Goal: Information Seeking & Learning: Learn about a topic

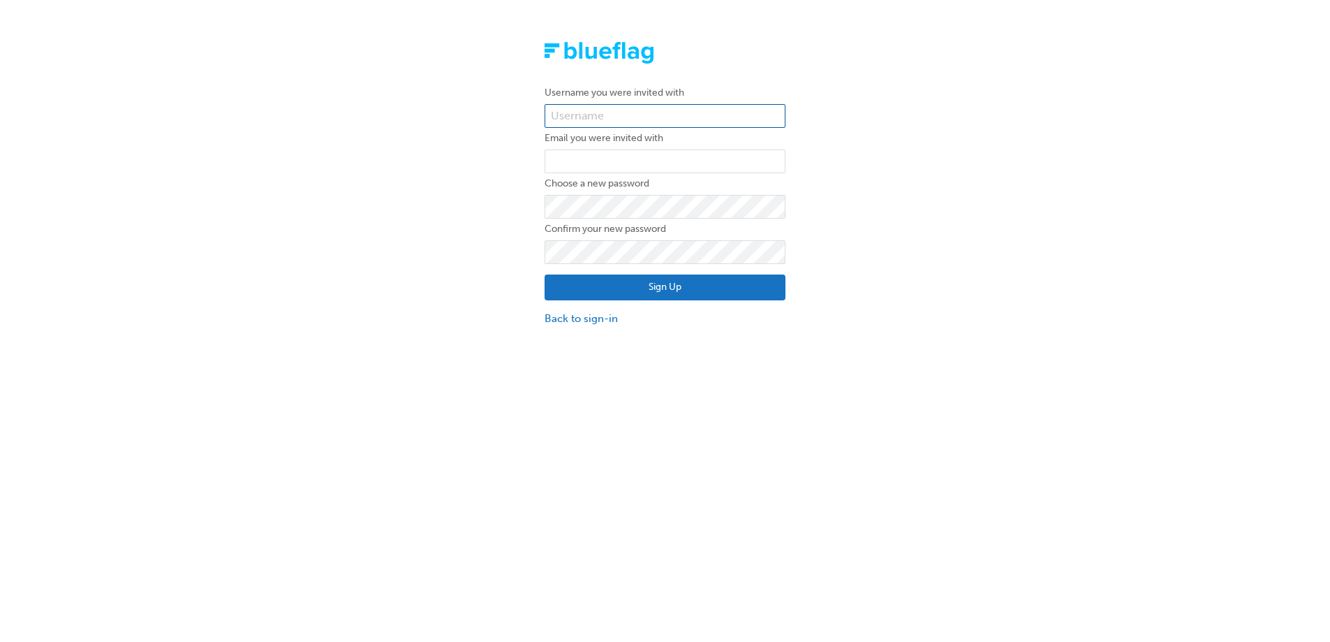
click at [640, 121] on input "text" at bounding box center [665, 116] width 241 height 24
type input "emma.bann"
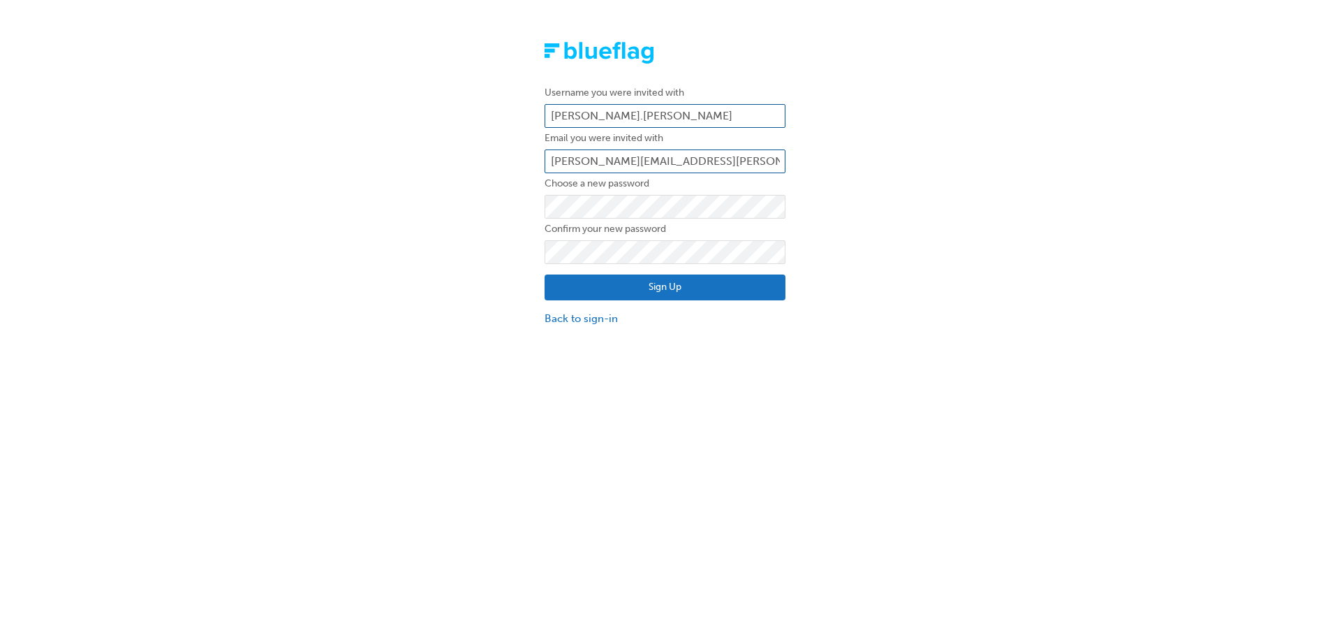
type input "emma.bann@honda.com.au"
click button "Sign Up" at bounding box center [665, 287] width 241 height 27
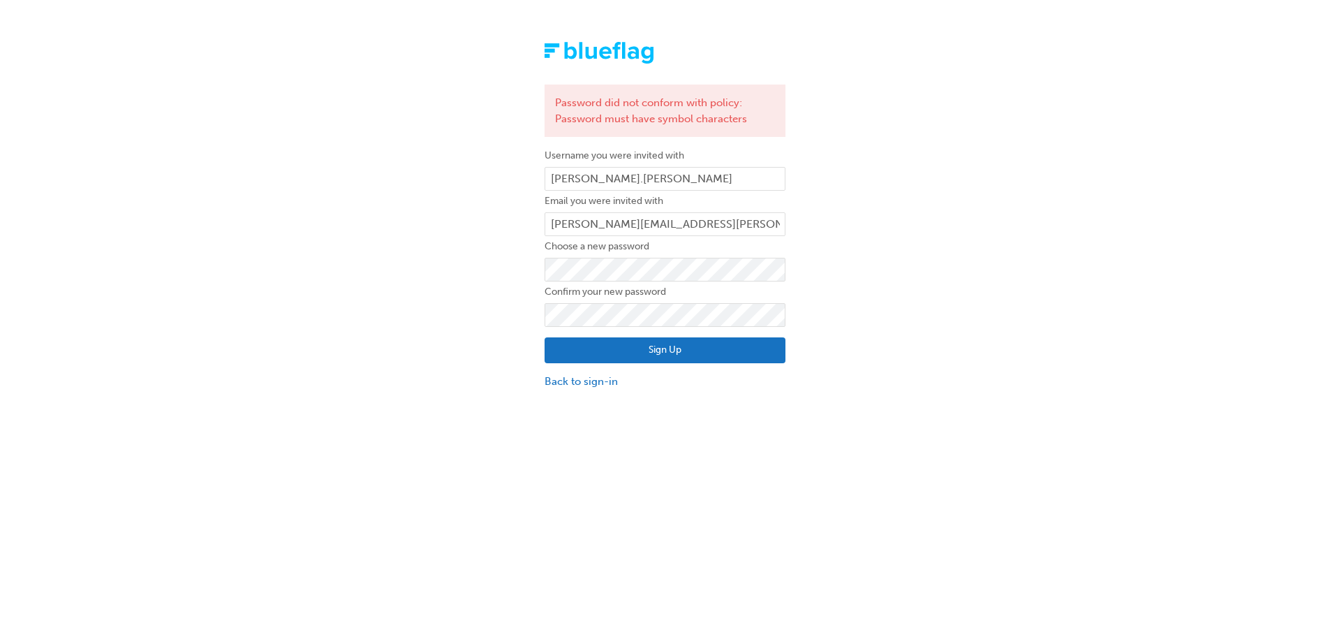
click at [596, 360] on button "Sign Up" at bounding box center [665, 350] width 241 height 27
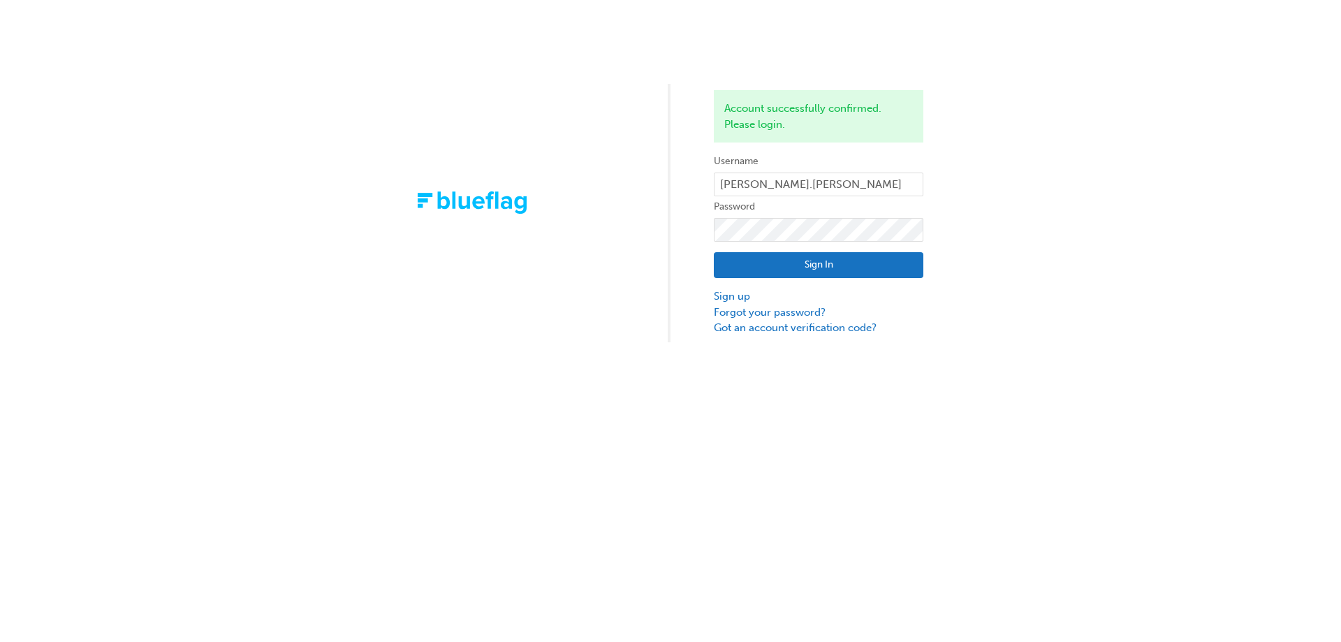
click at [839, 266] on button "Sign In" at bounding box center [819, 265] width 210 height 27
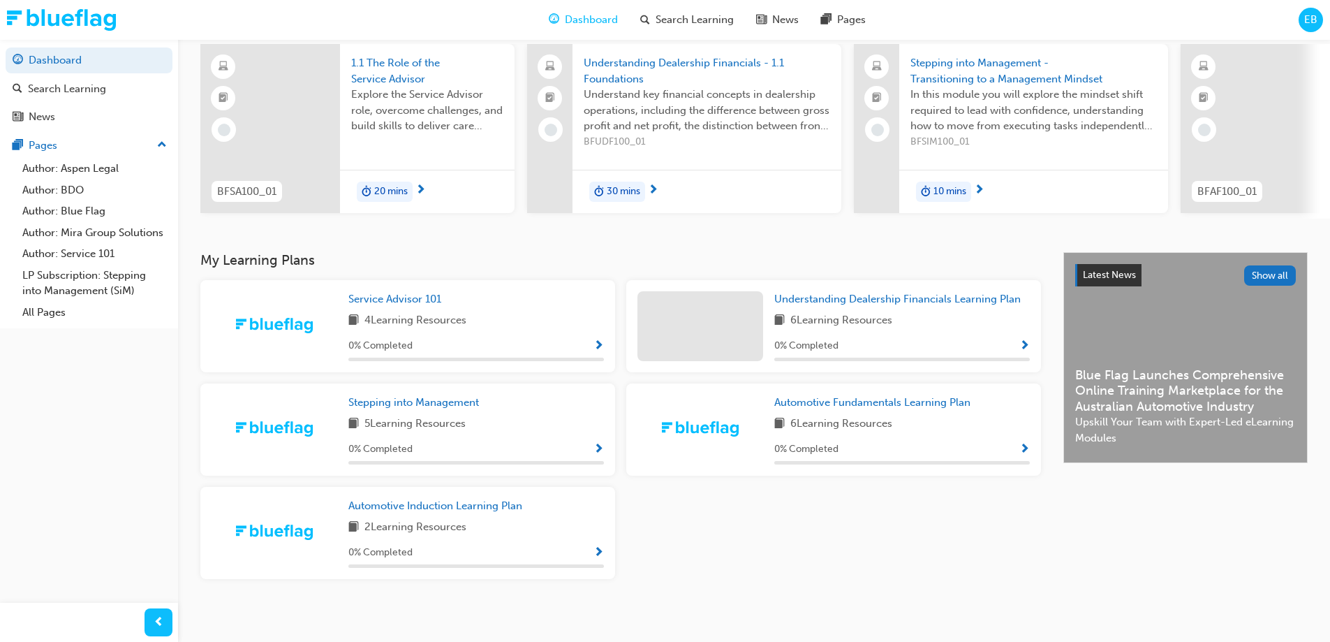
scroll to position [115, 0]
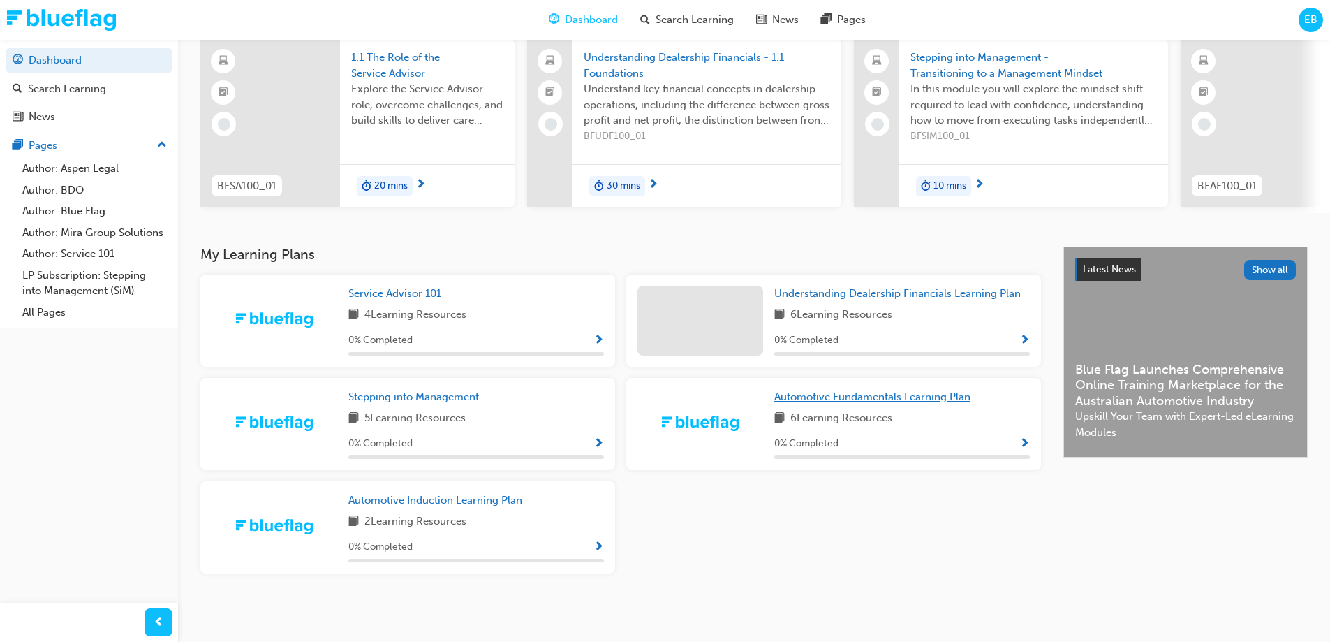
click at [852, 398] on span "Automotive Fundamentals Learning Plan" at bounding box center [872, 396] width 196 height 13
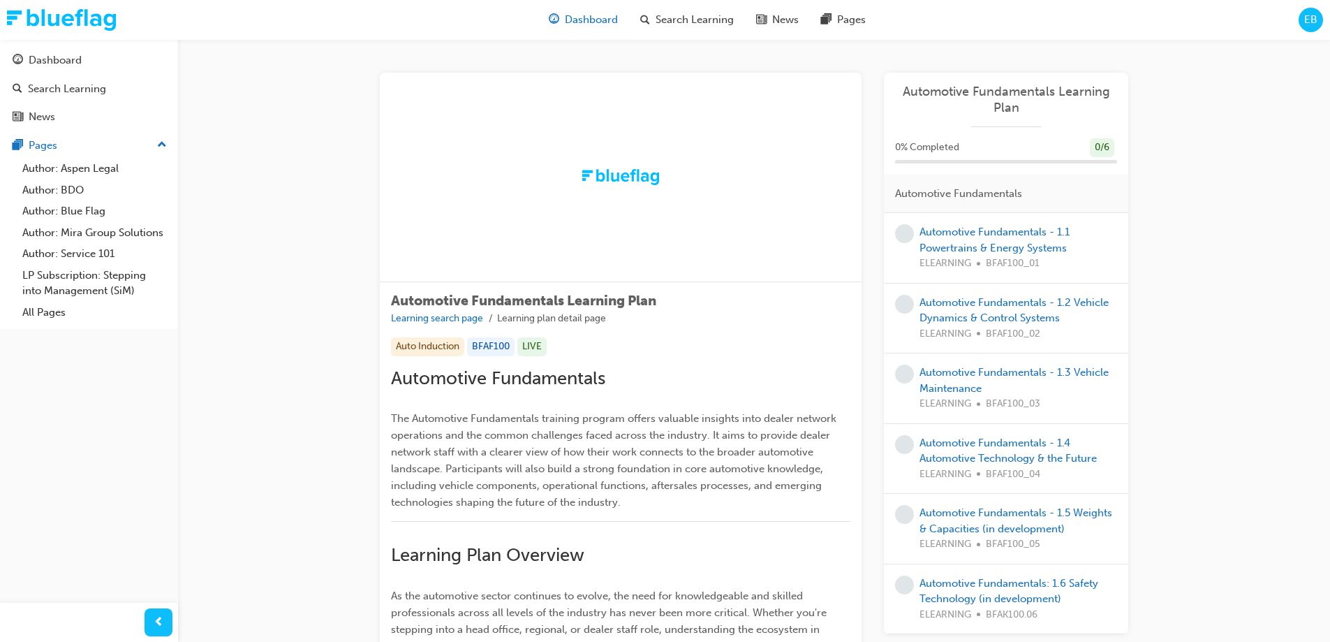
click at [557, 17] on span "guage-icon" at bounding box center [554, 19] width 10 height 17
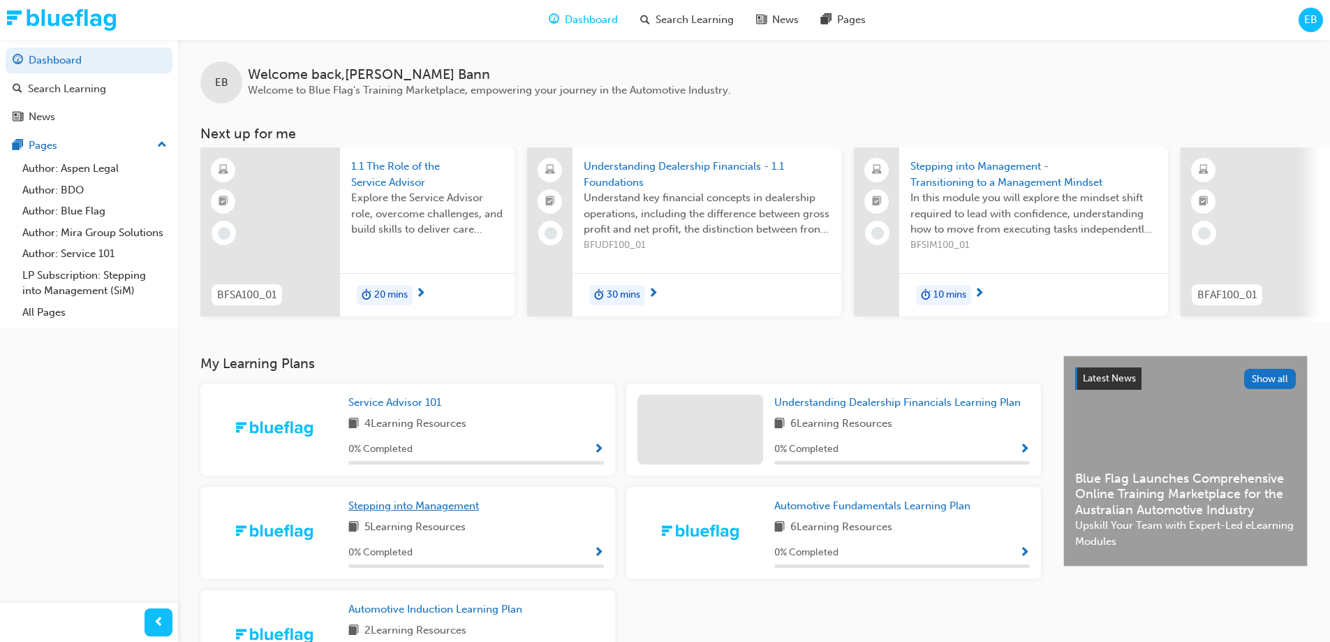
click at [460, 512] on span "Stepping into Management" at bounding box center [413, 505] width 131 height 13
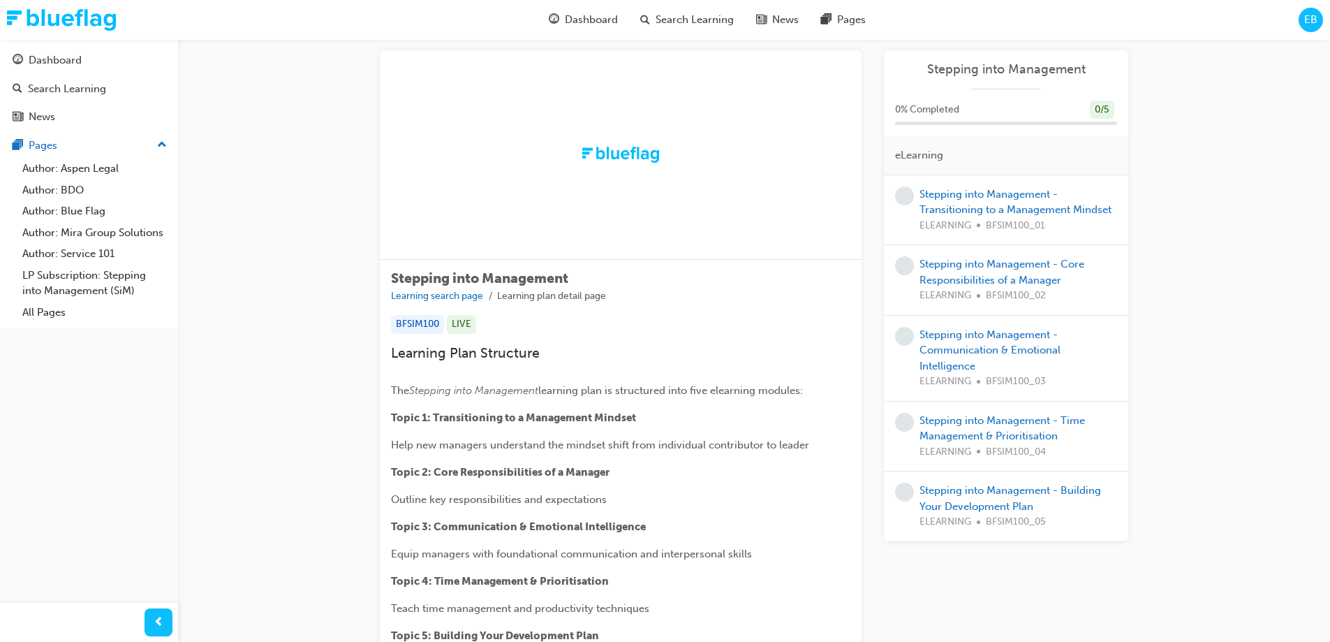
scroll to position [3, 0]
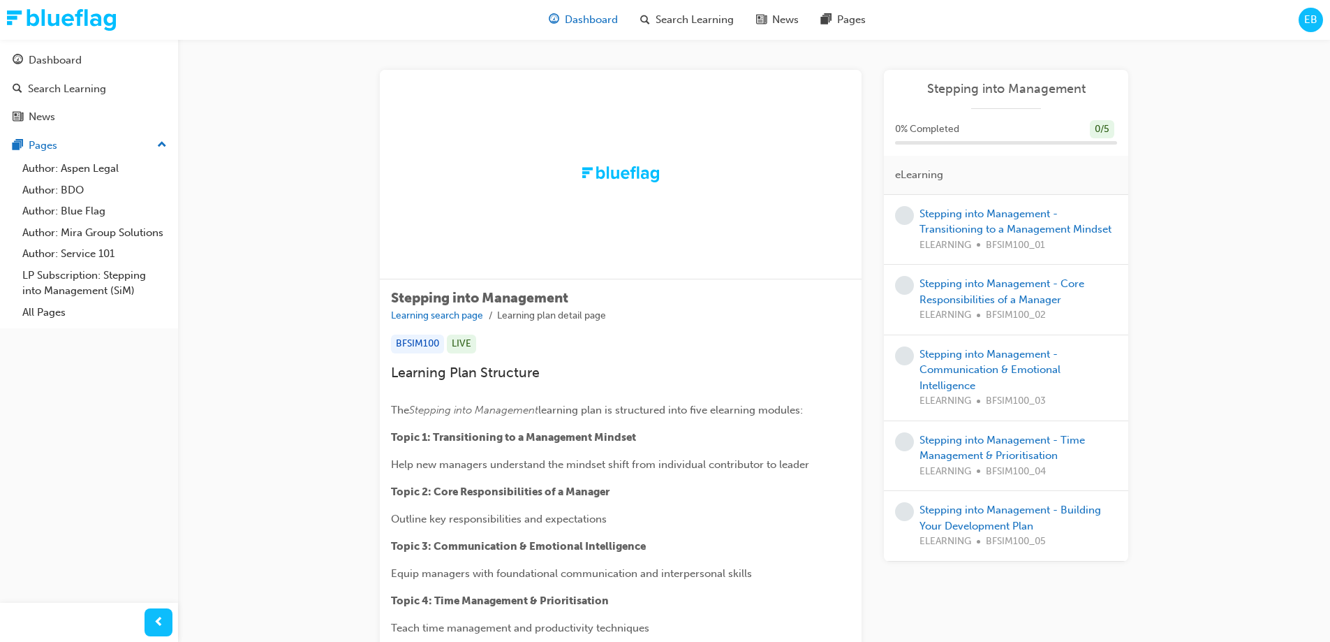
click at [572, 11] on div "Dashboard" at bounding box center [583, 20] width 91 height 29
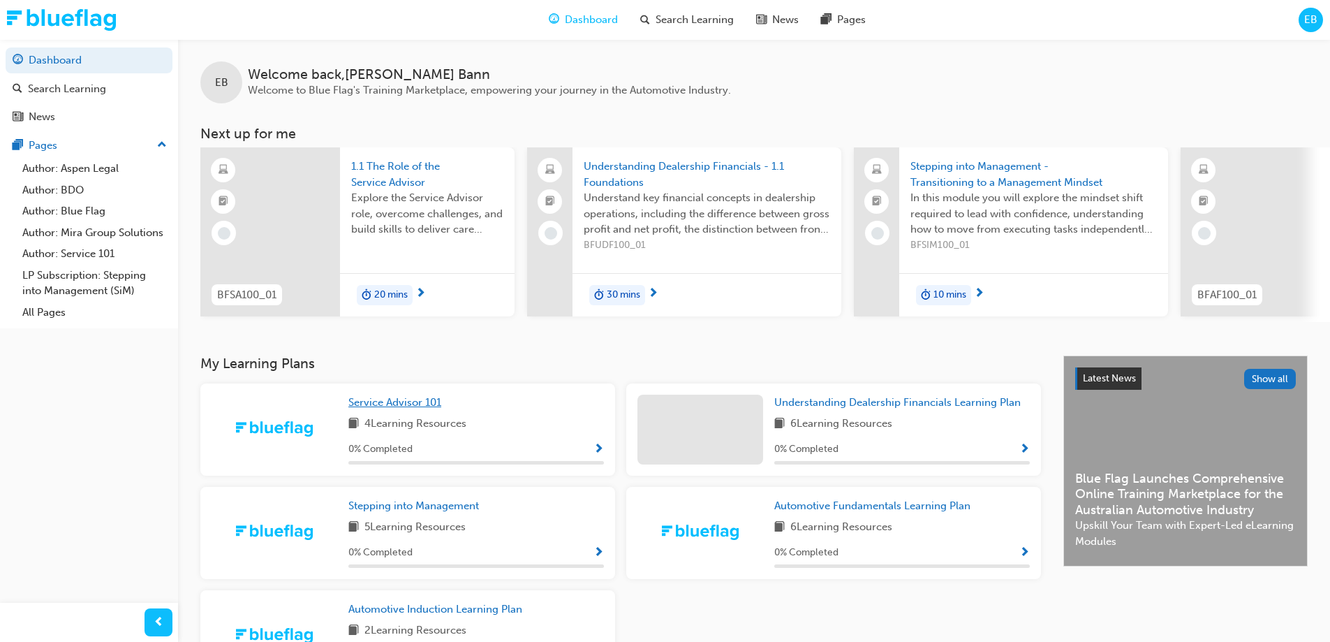
click at [376, 406] on span "Service Advisor 101" at bounding box center [394, 402] width 93 height 13
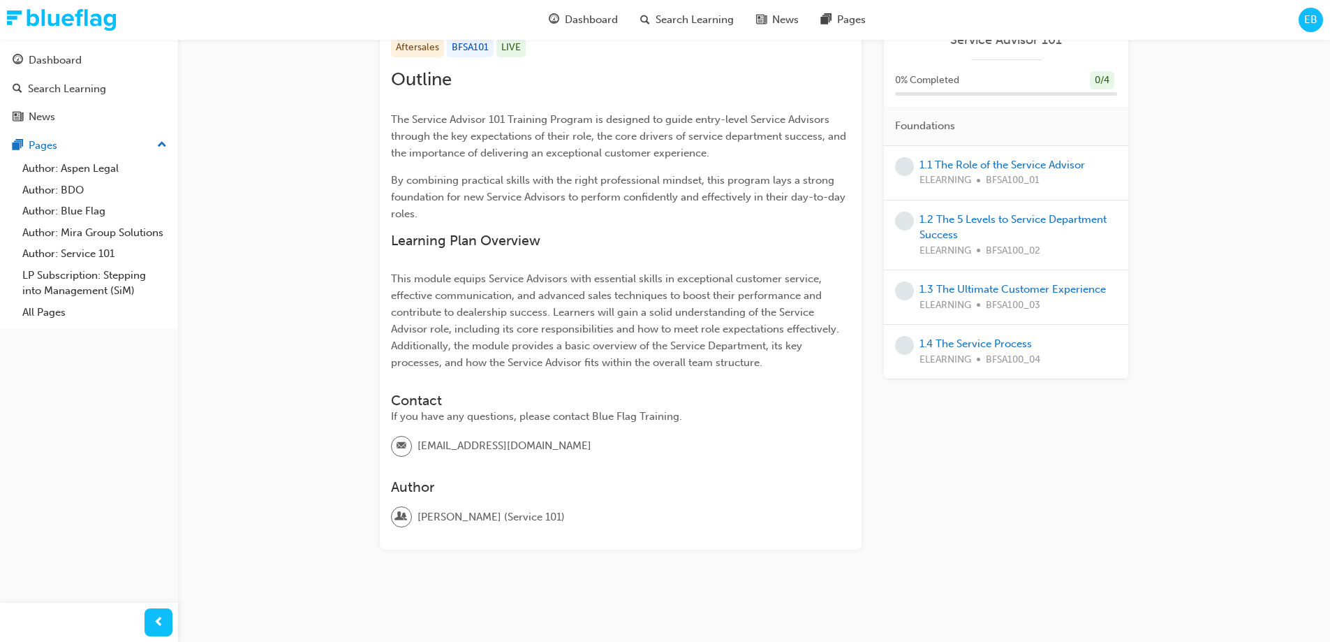
scroll to position [309, 0]
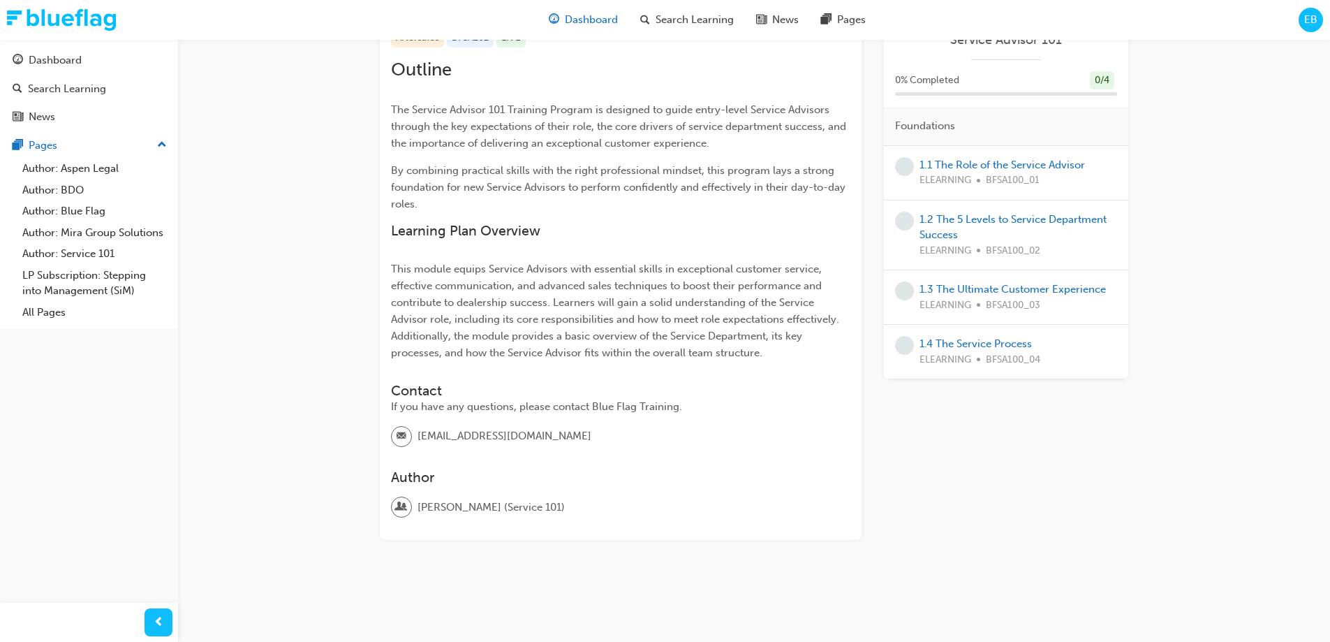
click at [569, 19] on span "Dashboard" at bounding box center [591, 20] width 53 height 16
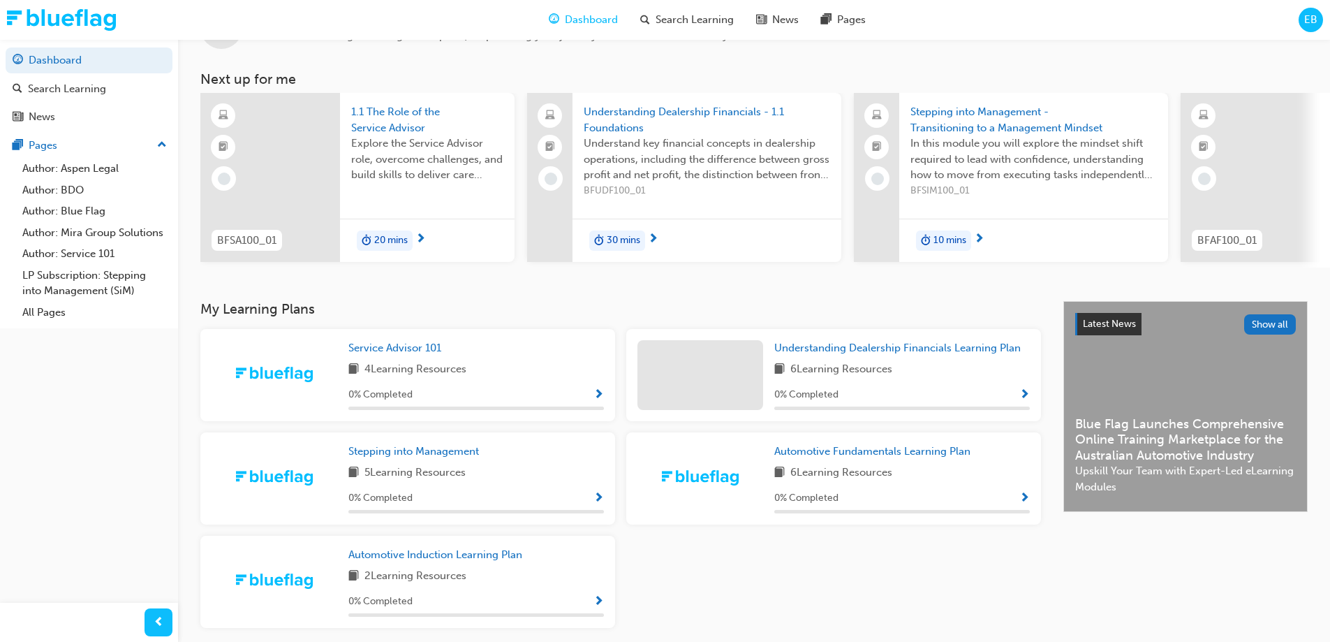
scroll to position [115, 0]
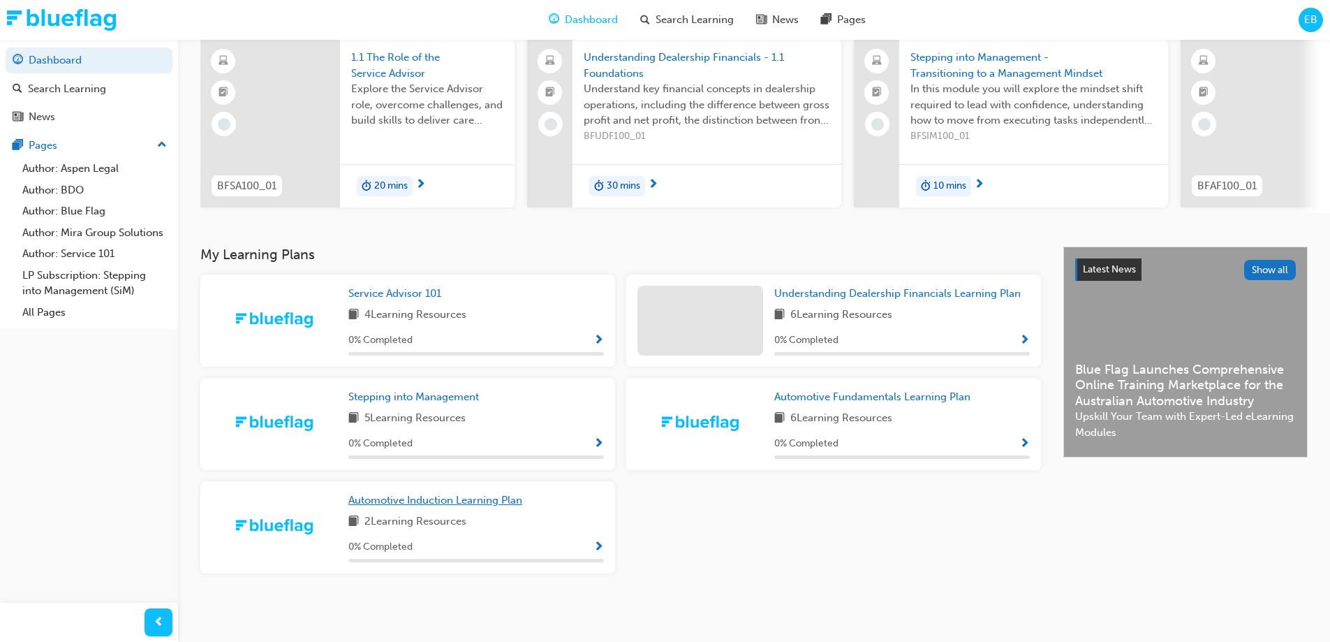
click at [469, 499] on span "Automotive Induction Learning Plan" at bounding box center [435, 500] width 174 height 13
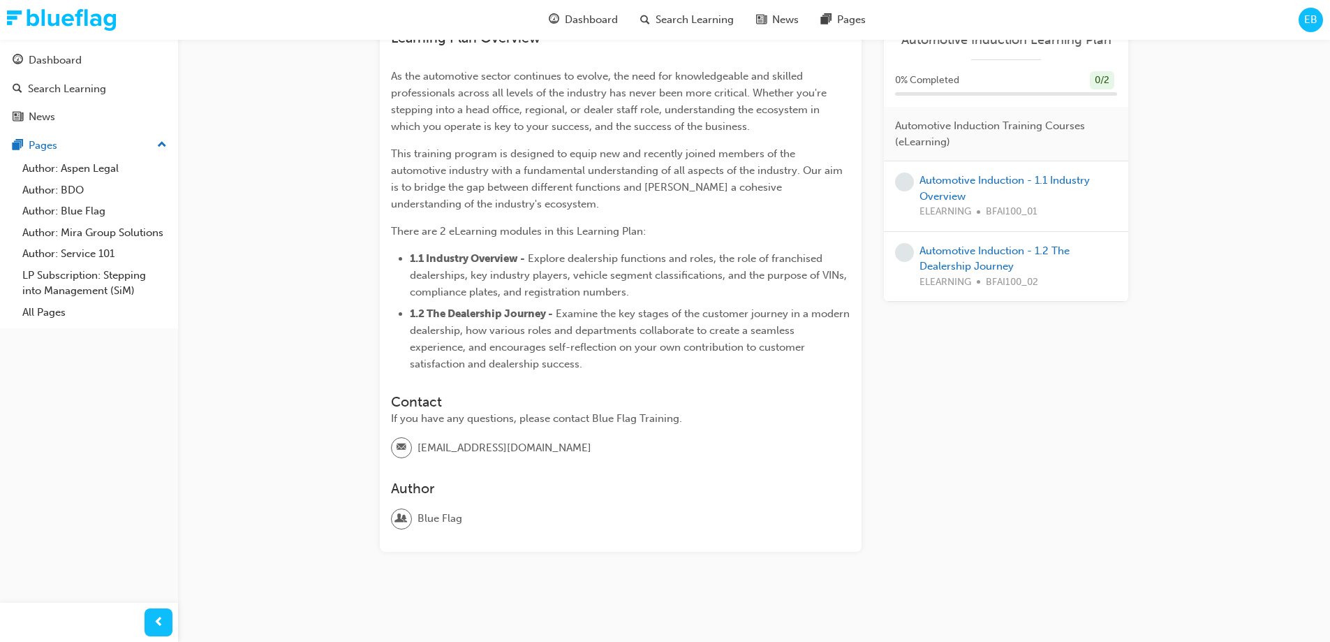
scroll to position [530, 0]
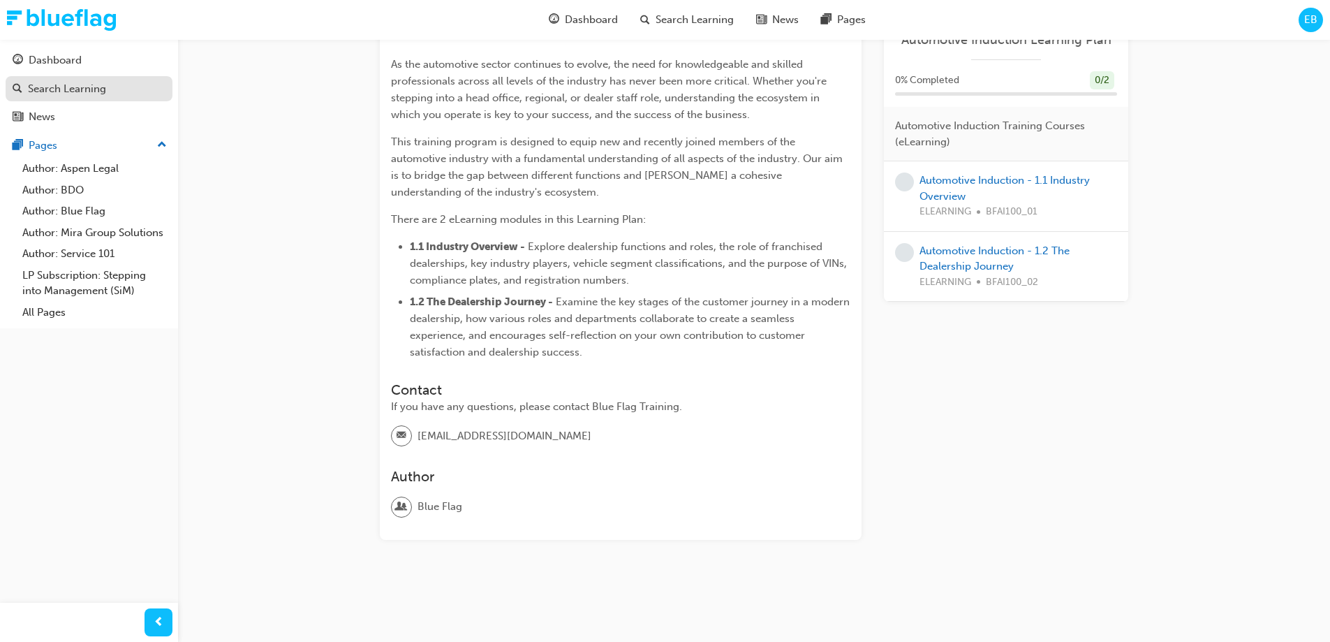
click at [82, 93] on div "Search Learning" at bounding box center [67, 89] width 78 height 16
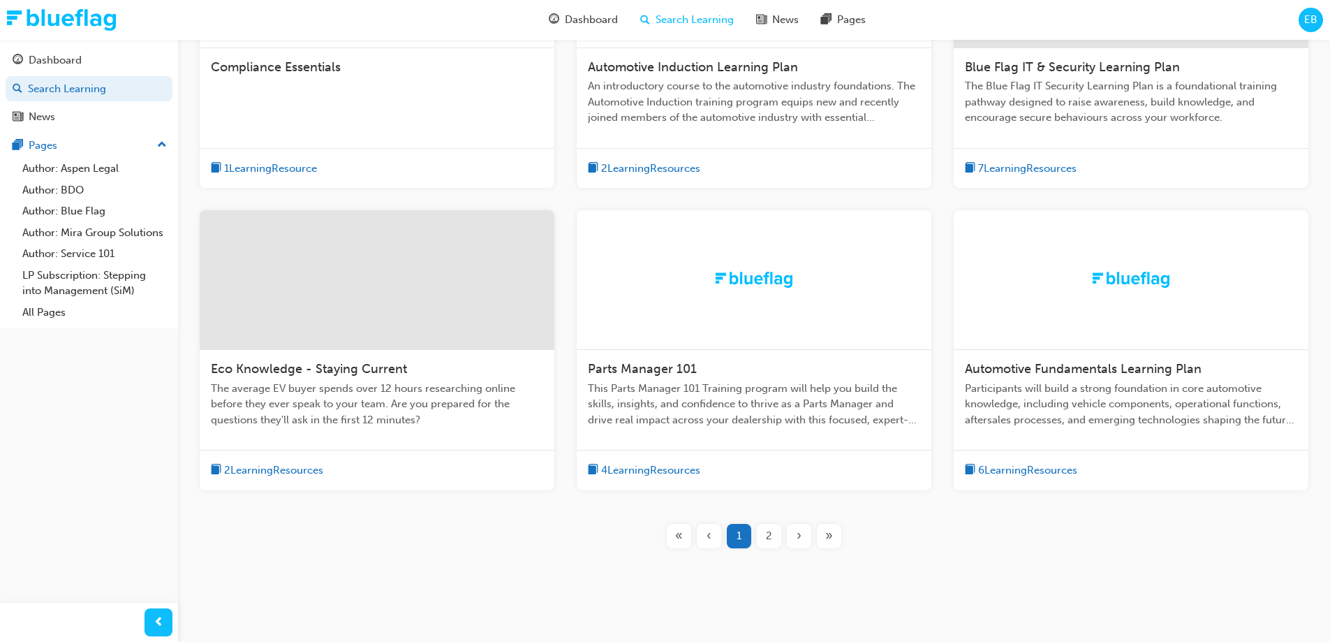
scroll to position [431, 0]
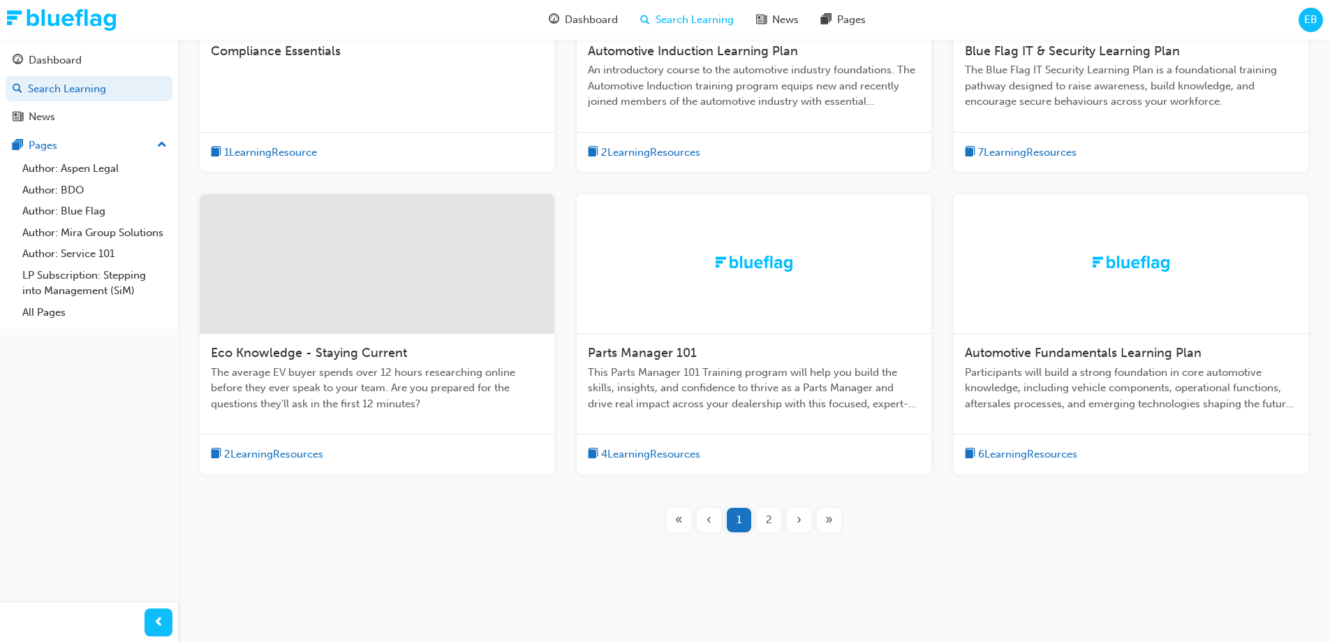
click at [292, 359] on span "Eco Knowledge - Staying Current" at bounding box center [309, 352] width 196 height 15
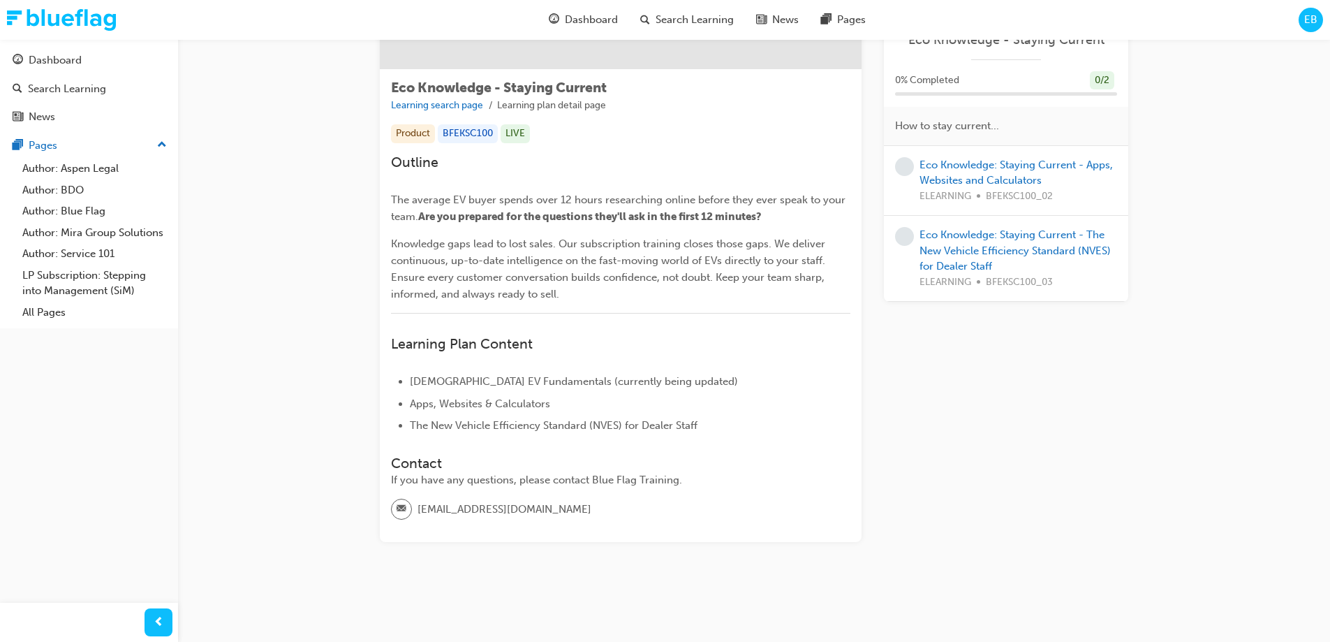
scroll to position [215, 0]
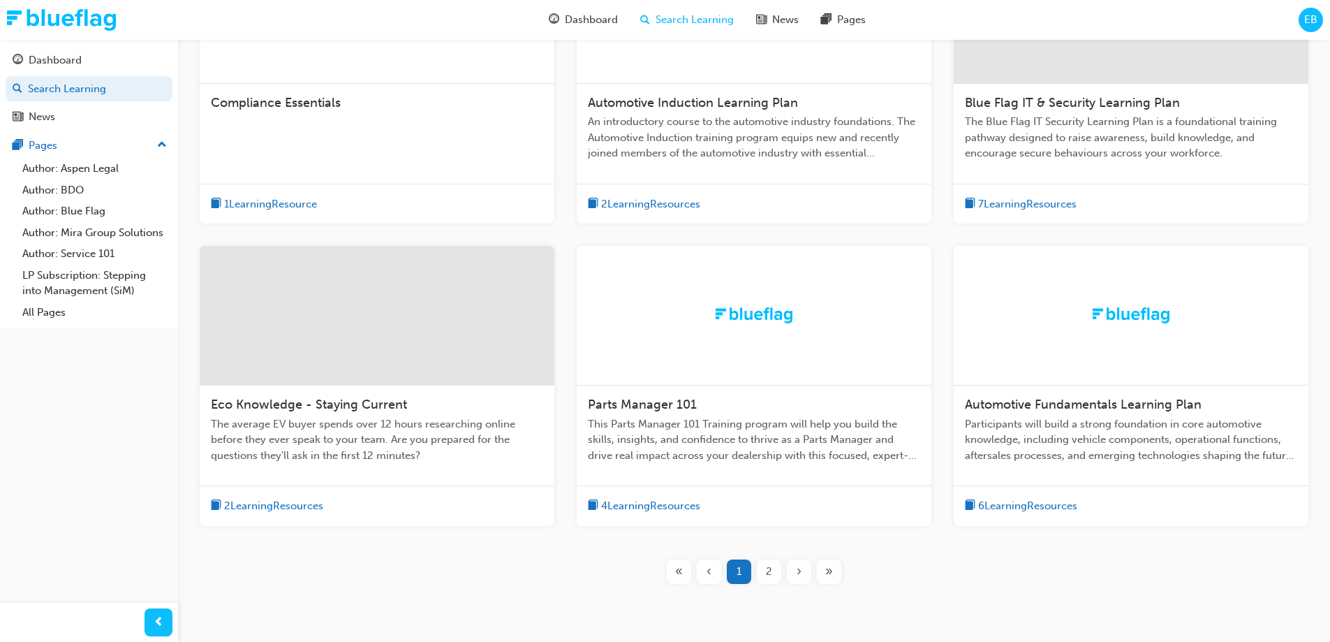
scroll to position [404, 0]
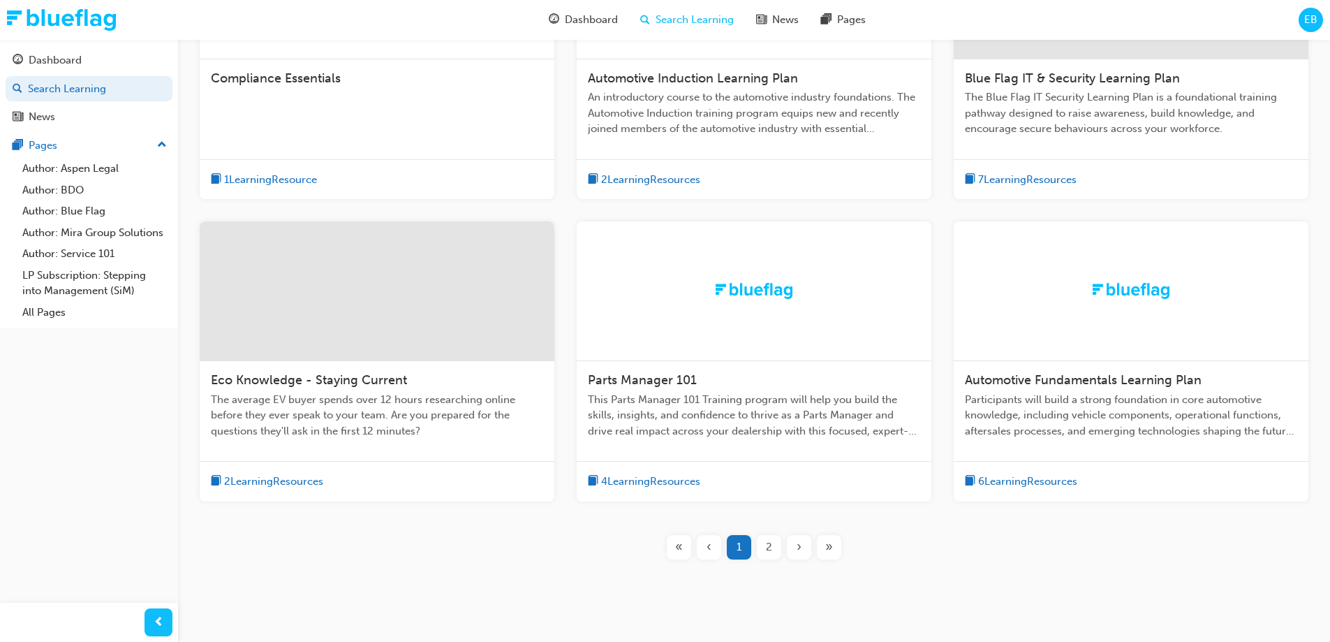
click at [774, 549] on div "2" at bounding box center [769, 547] width 24 height 24
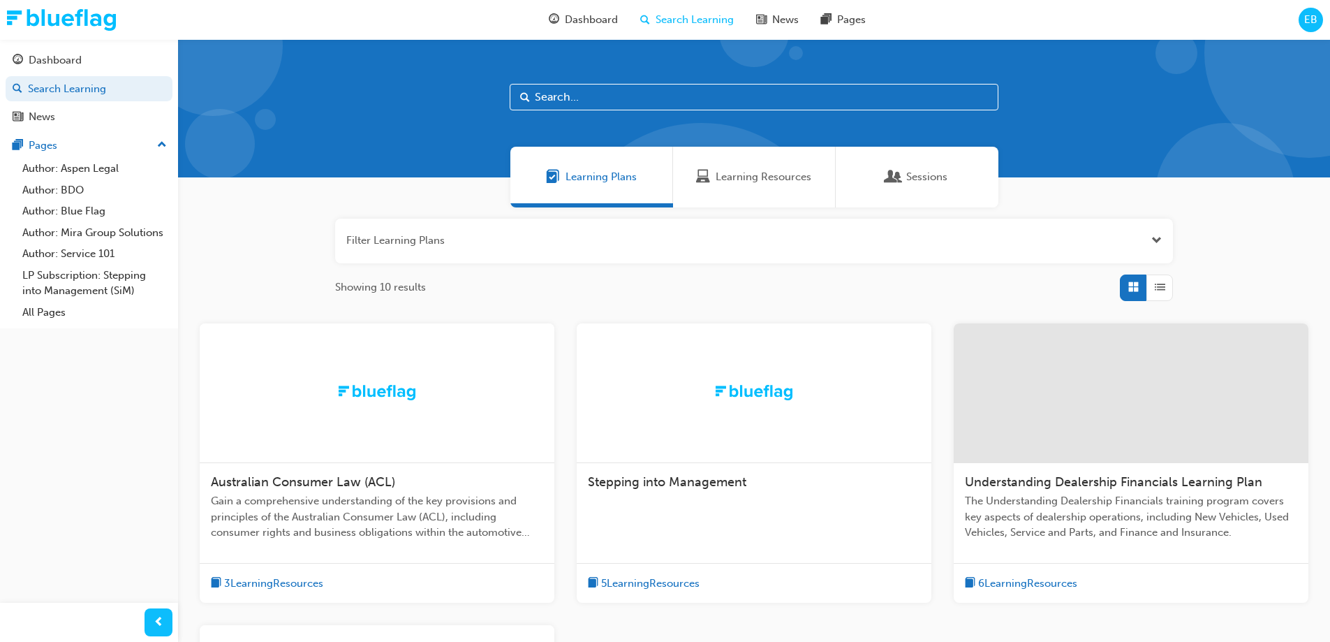
click at [742, 173] on span "Learning Resources" at bounding box center [764, 177] width 96 height 16
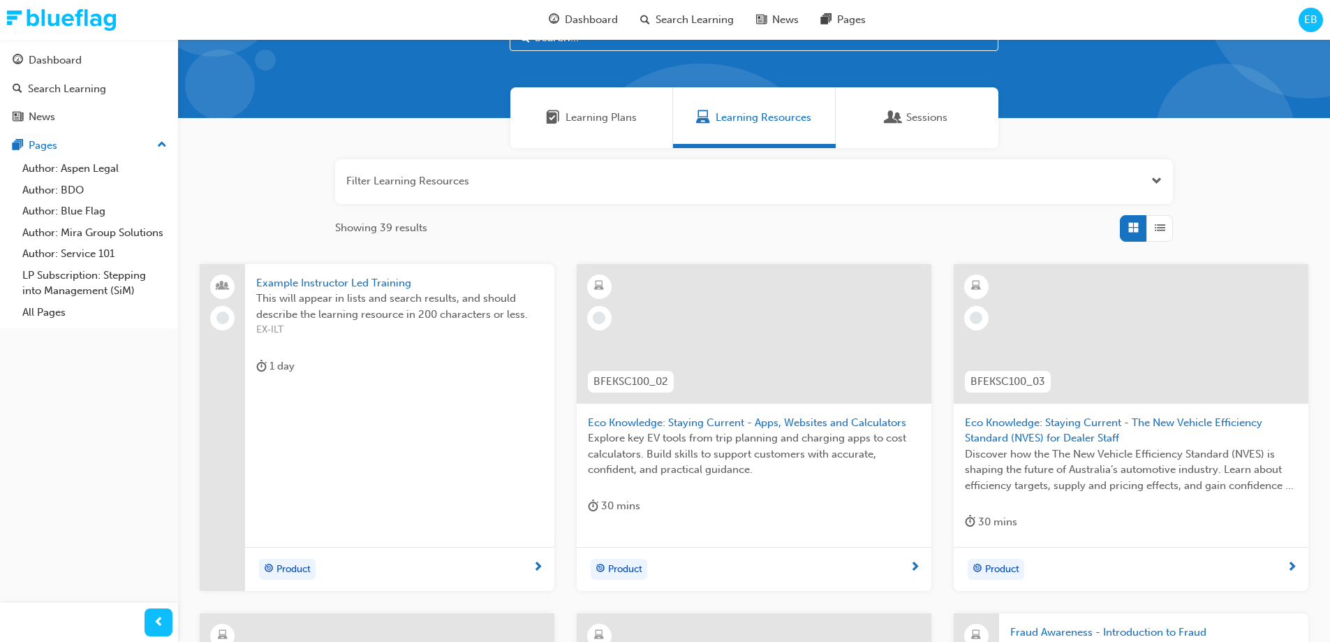
scroll to position [47, 0]
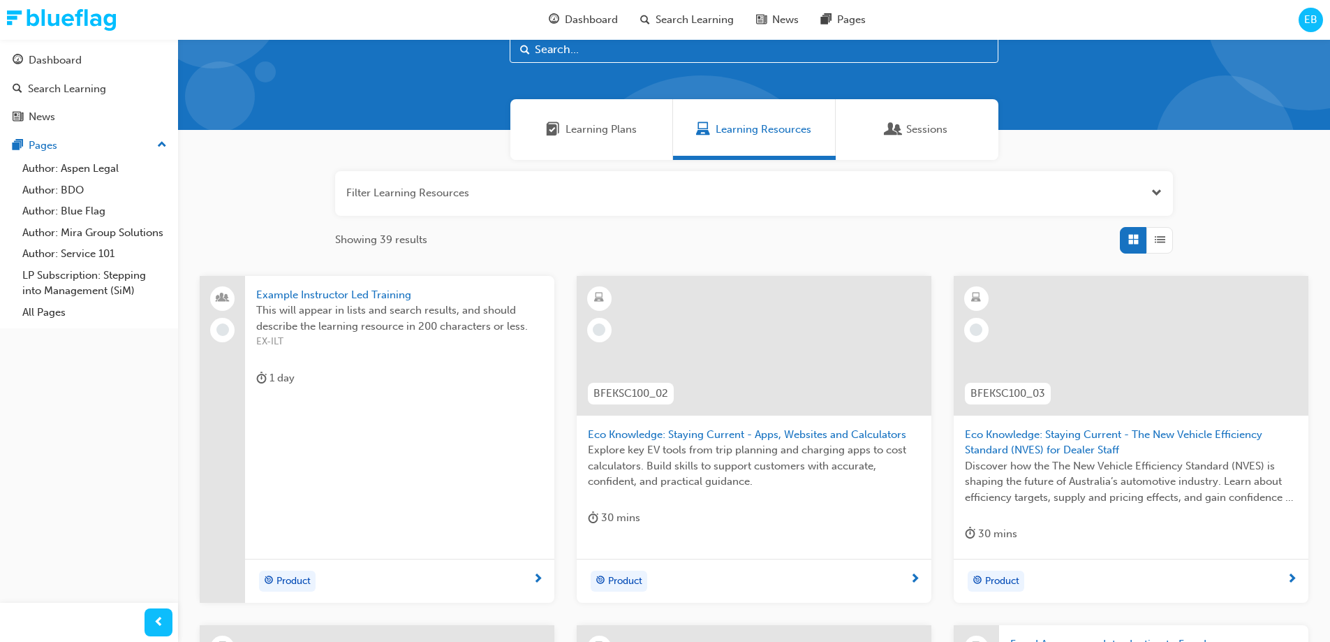
click at [1164, 242] on span "List" at bounding box center [1160, 240] width 10 height 16
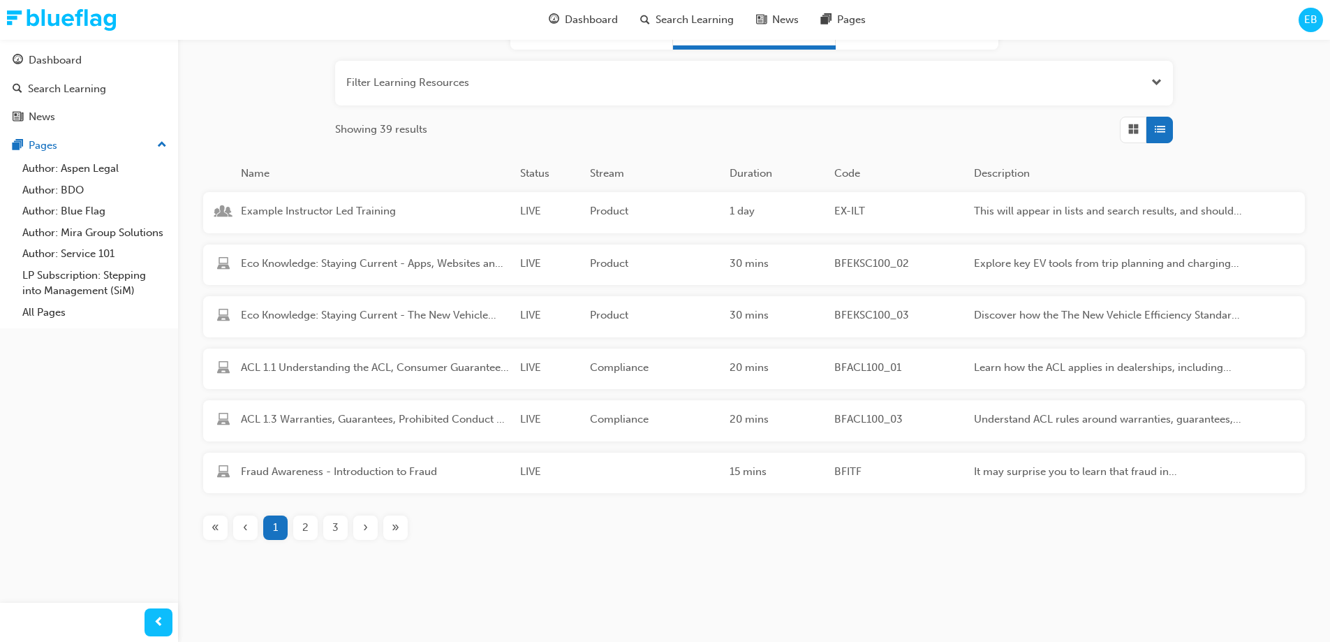
scroll to position [169, 0]
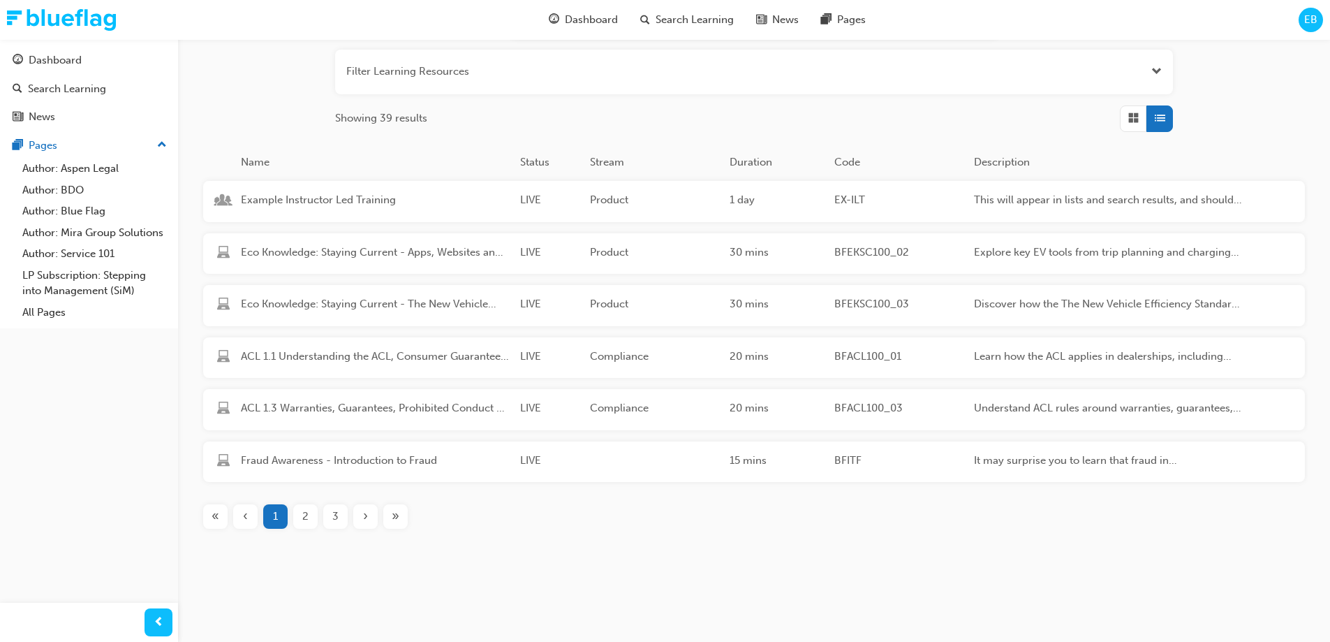
click at [304, 514] on span "2" at bounding box center [305, 516] width 6 height 16
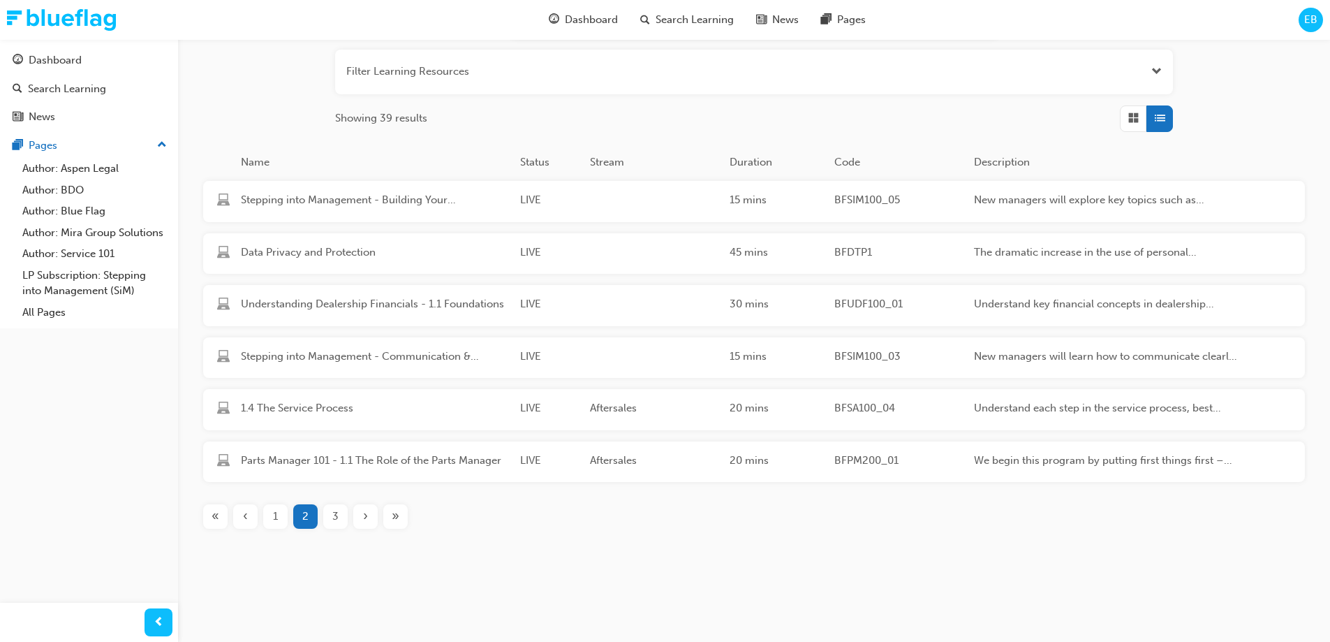
click at [335, 510] on span "3" at bounding box center [335, 516] width 6 height 16
click at [337, 518] on span "4" at bounding box center [335, 516] width 6 height 16
click at [337, 518] on span "5" at bounding box center [336, 516] width 6 height 16
click at [337, 518] on span "6" at bounding box center [335, 516] width 6 height 16
click at [337, 518] on span "7" at bounding box center [336, 516] width 6 height 16
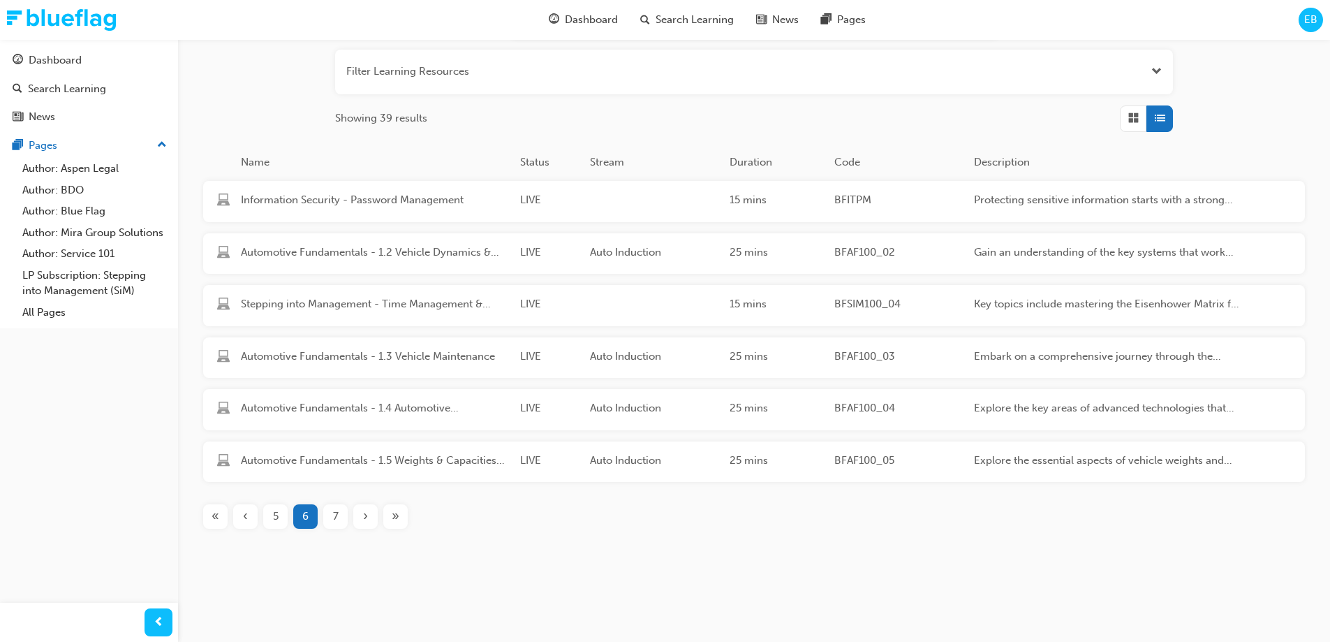
scroll to position [13, 0]
